Goal: Obtain resource: Download file/media

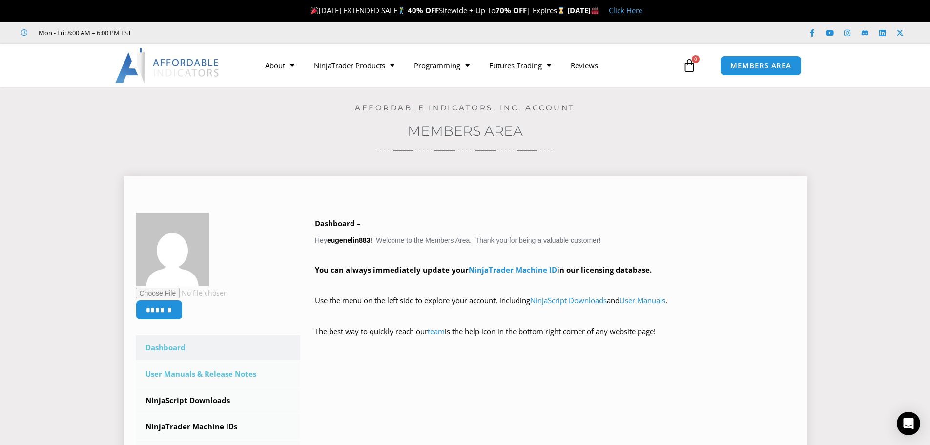
click at [183, 374] on link "User Manuals & Release Notes" at bounding box center [218, 373] width 165 height 25
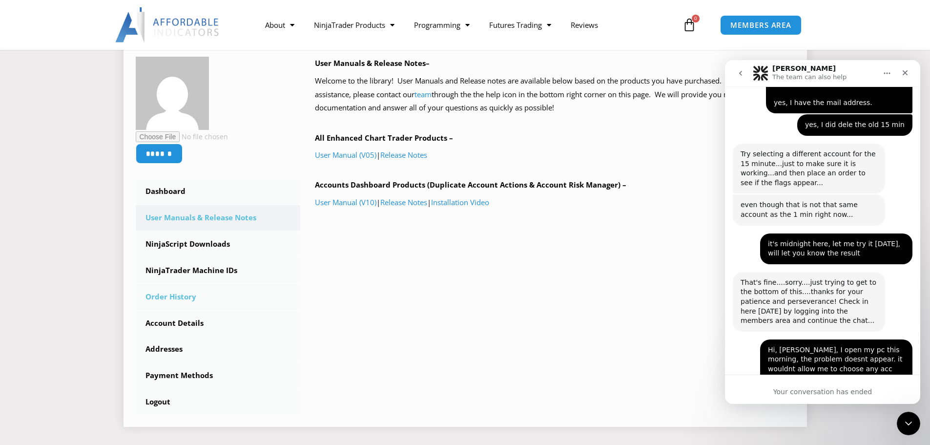
scroll to position [2450, 0]
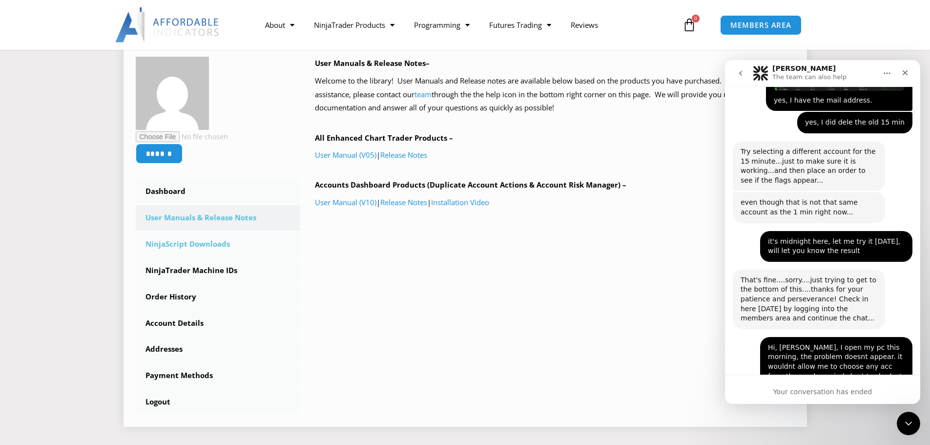
click at [199, 241] on link "NinjaScript Downloads" at bounding box center [218, 243] width 165 height 25
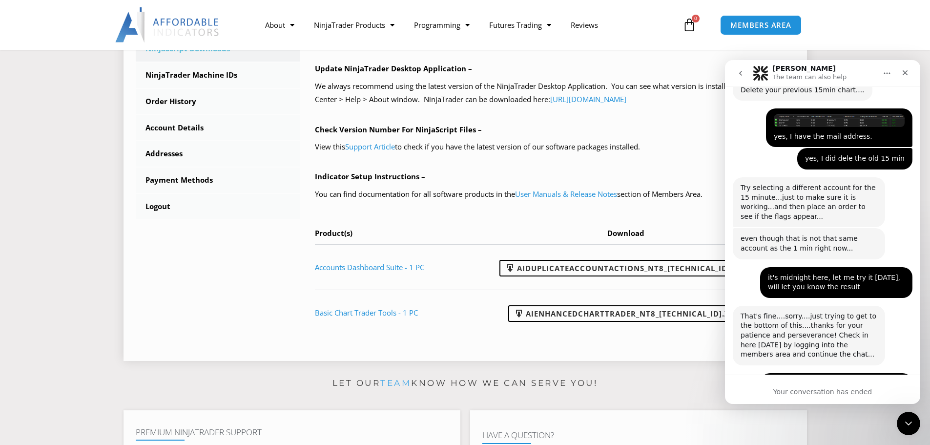
scroll to position [2450, 0]
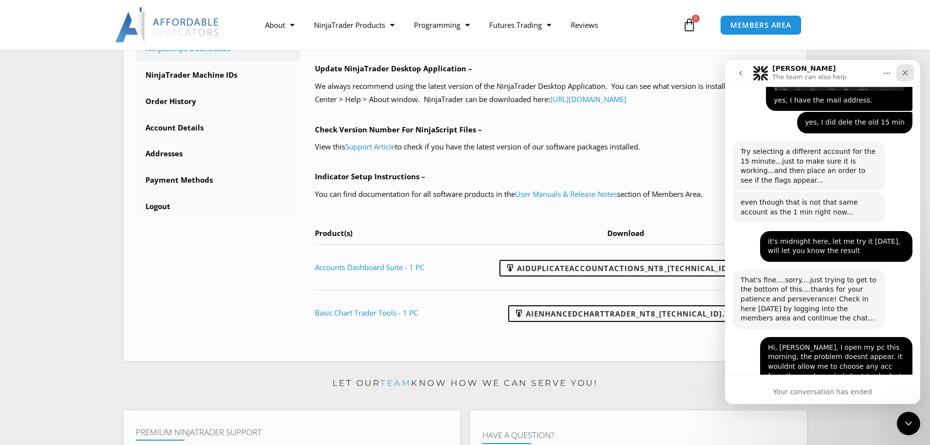
click at [912, 78] on div "Close" at bounding box center [905, 73] width 18 height 18
